Goal: Task Accomplishment & Management: Complete application form

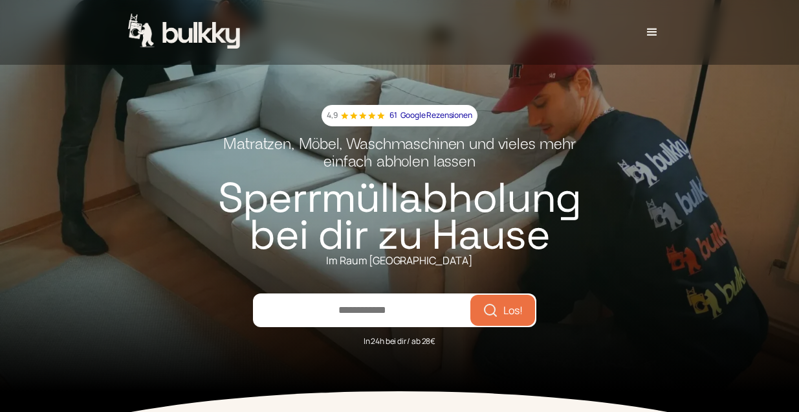
click at [371, 312] on input "number" at bounding box center [362, 309] width 216 height 31
type input "*****"
click at [473, 297] on button "Los!" at bounding box center [503, 310] width 60 height 26
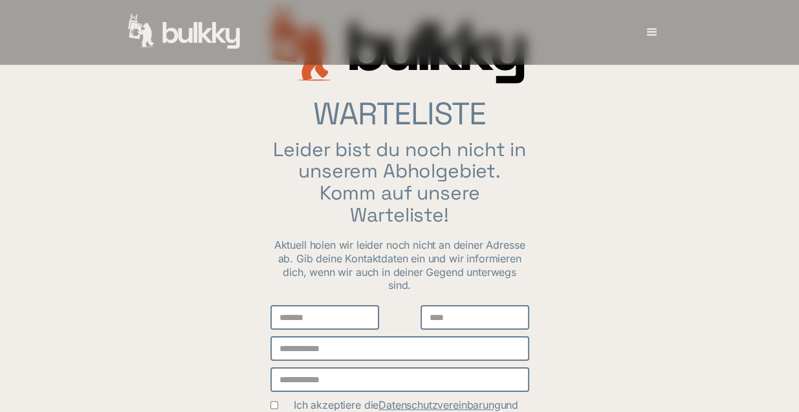
scroll to position [169, 0]
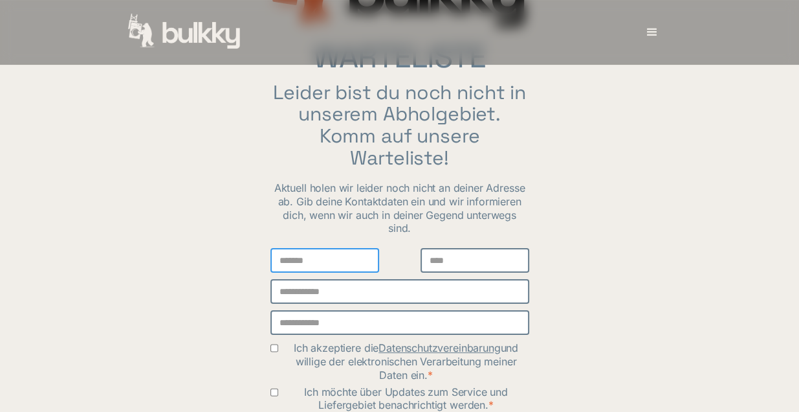
click at [353, 257] on input "Email Form" at bounding box center [325, 260] width 109 height 25
type input "*"
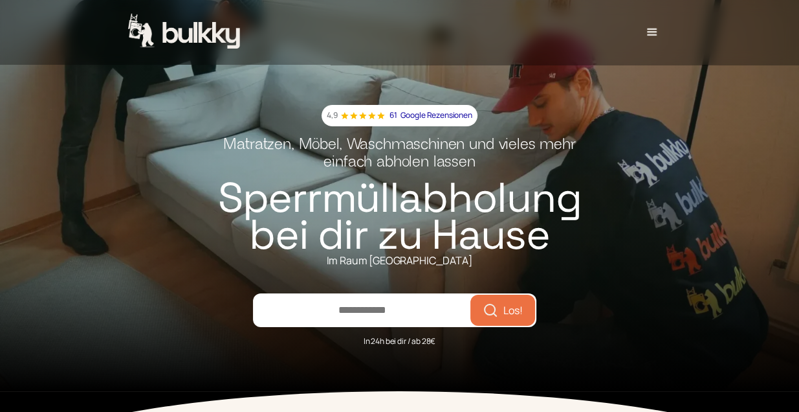
click at [653, 38] on div "menu" at bounding box center [653, 33] width 16 height 16
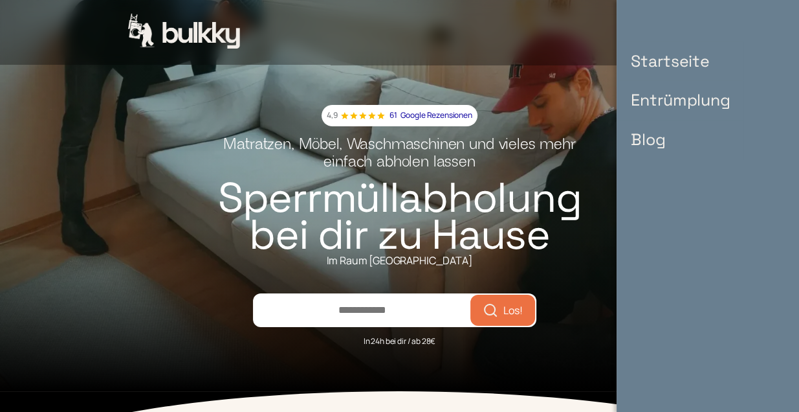
click at [661, 58] on link "Startseite" at bounding box center [680, 60] width 125 height 39
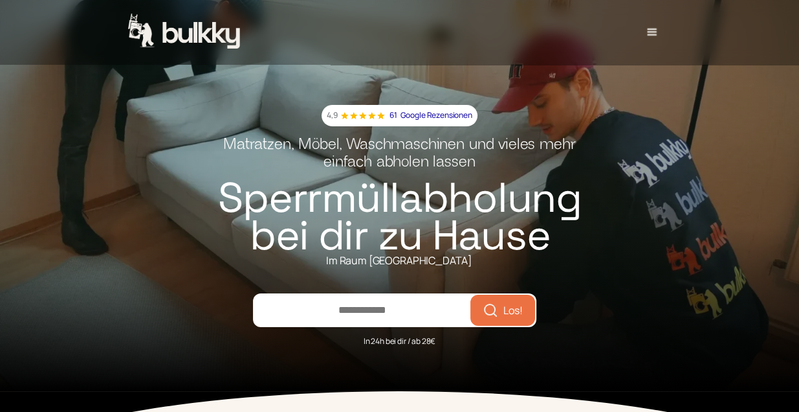
click at [656, 38] on div "menu" at bounding box center [652, 32] width 15 height 15
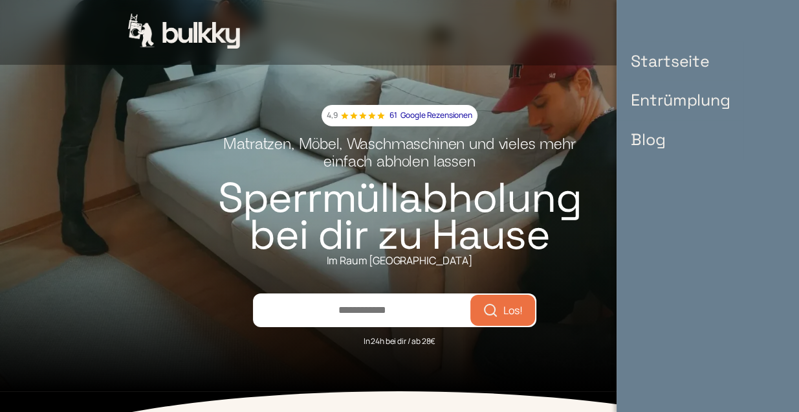
click at [664, 107] on link "Entrümplung" at bounding box center [680, 99] width 125 height 39
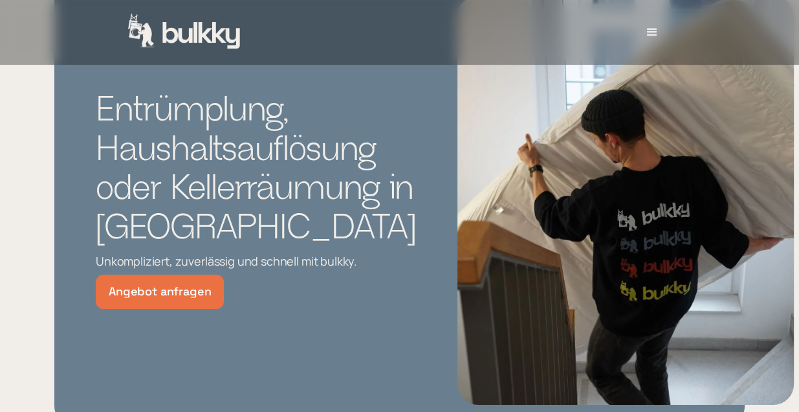
scroll to position [169, 0]
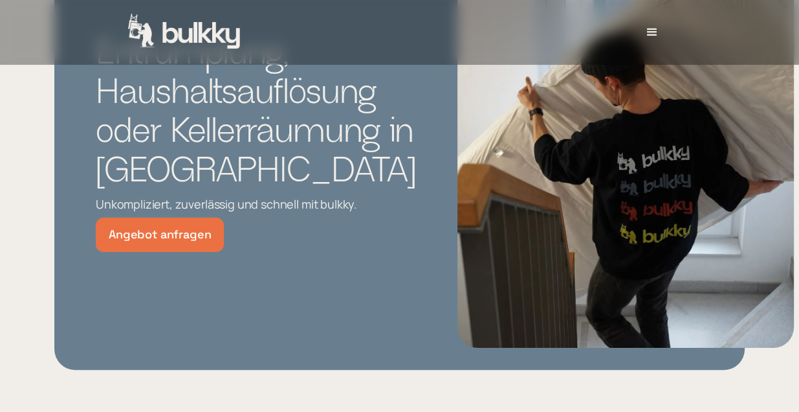
click at [184, 252] on link "Angebot anfragen" at bounding box center [160, 234] width 128 height 34
